Goal: Task Accomplishment & Management: Complete application form

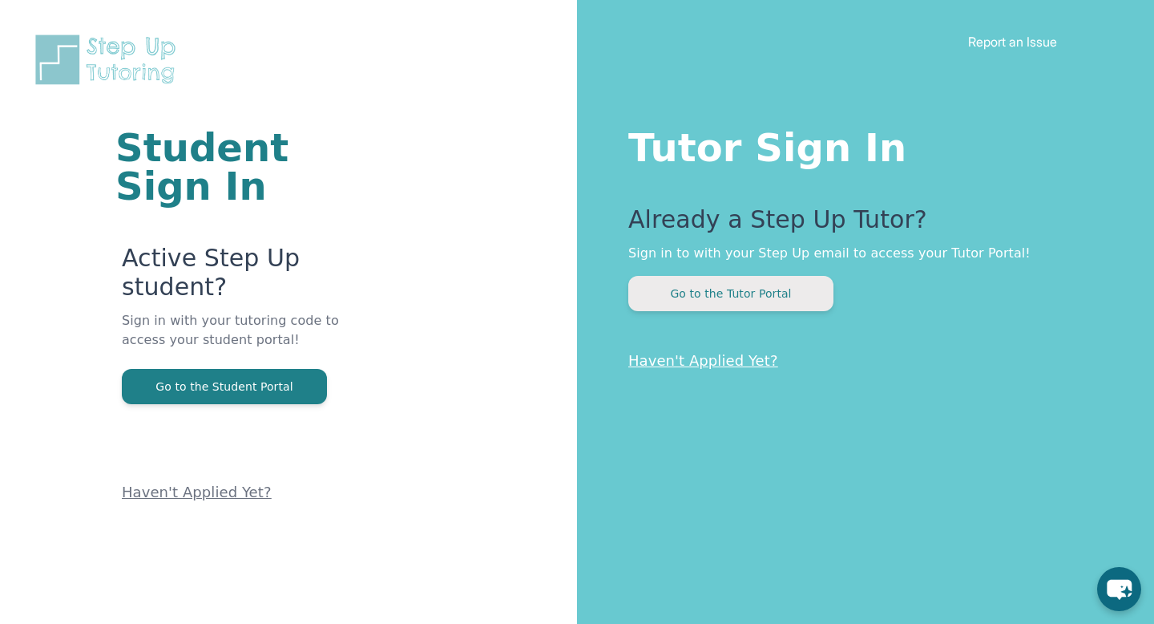
click at [758, 299] on button "Go to the Tutor Portal" at bounding box center [730, 293] width 205 height 35
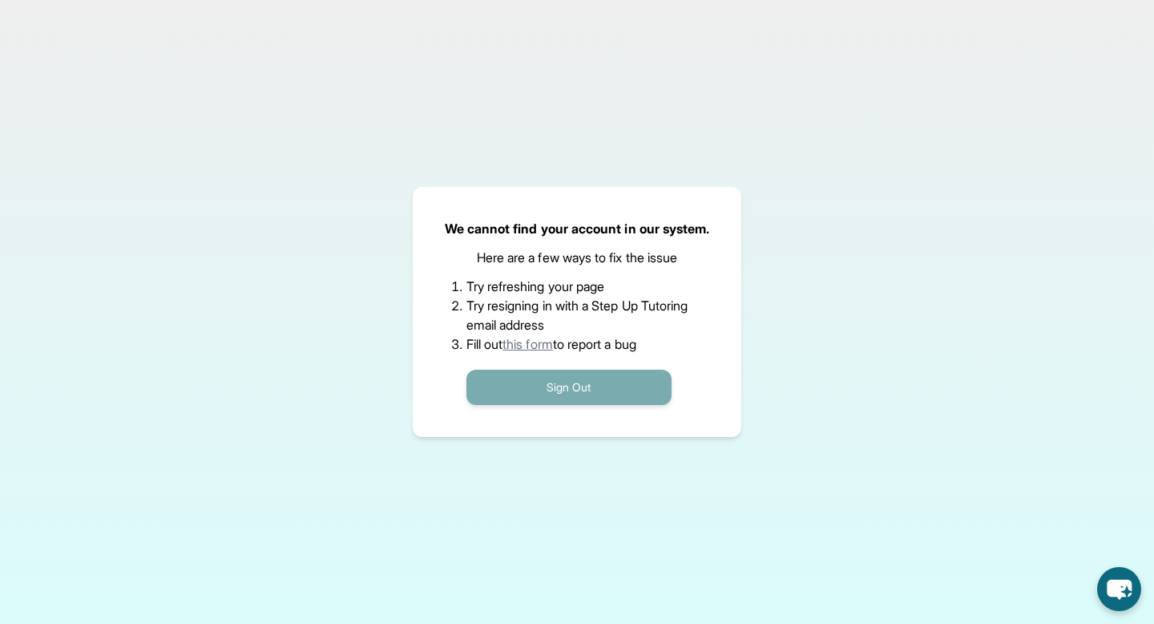
click at [499, 379] on button "Sign Out" at bounding box center [569, 387] width 205 height 35
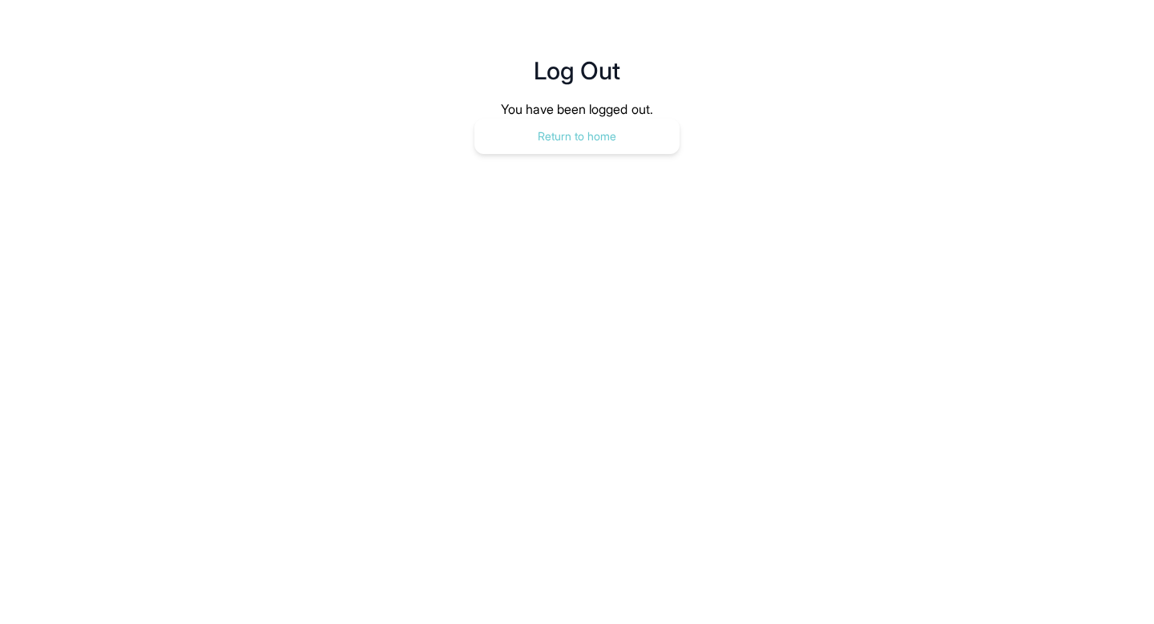
click at [536, 129] on button "Return to home" at bounding box center [577, 136] width 205 height 35
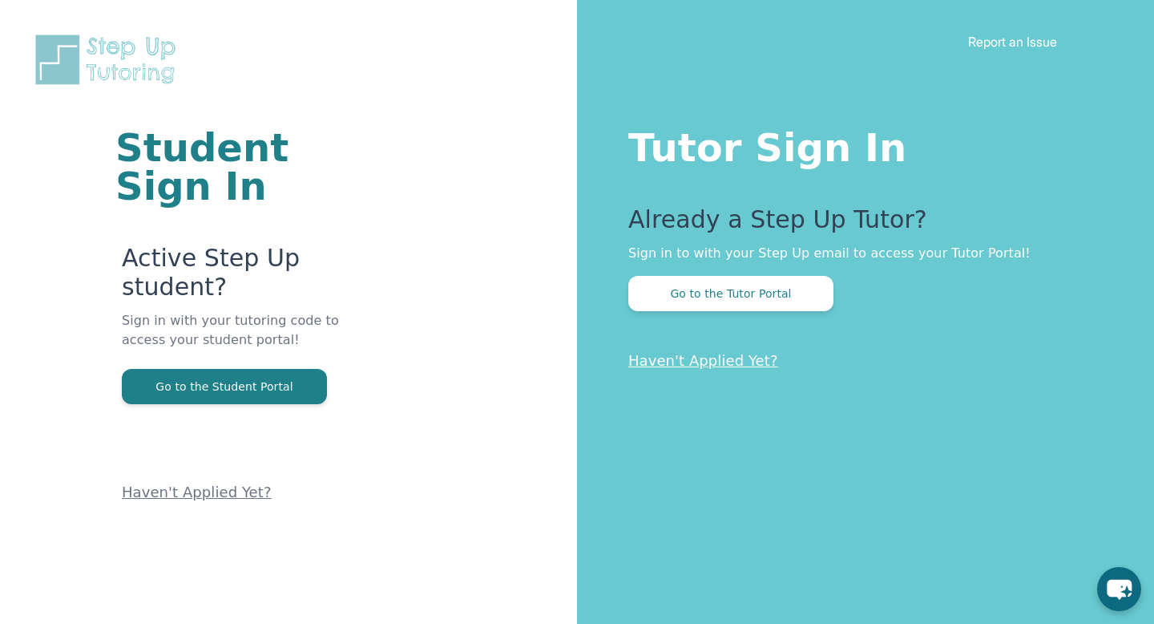
click at [709, 361] on link "Haven't Applied Yet?" at bounding box center [703, 360] width 150 height 17
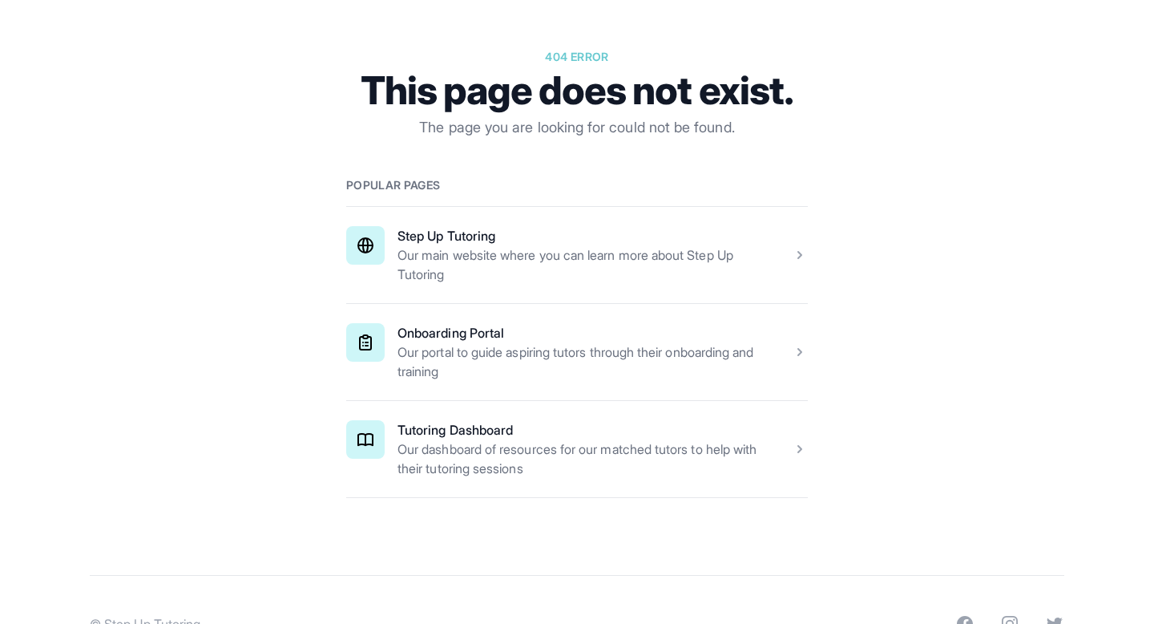
scroll to position [220, 0]
